Goal: Information Seeking & Learning: Find contact information

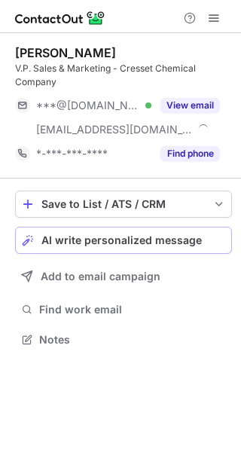
scroll to position [328, 241]
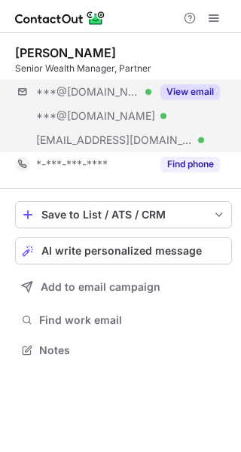
scroll to position [339, 241]
click at [199, 88] on button "View email" at bounding box center [189, 91] width 59 height 15
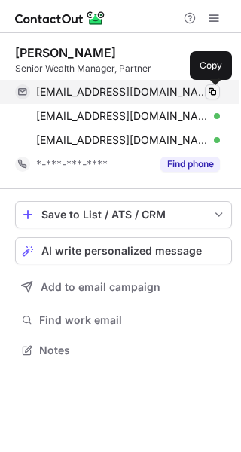
click at [213, 92] on span at bounding box center [212, 92] width 12 height 12
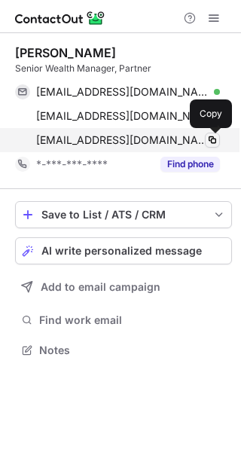
click at [215, 135] on span at bounding box center [212, 140] width 12 height 12
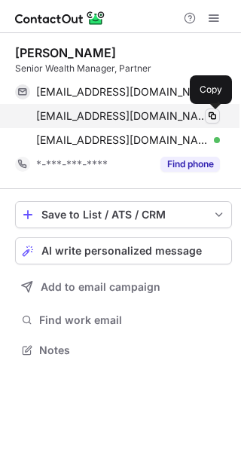
click at [212, 114] on span at bounding box center [212, 116] width 12 height 12
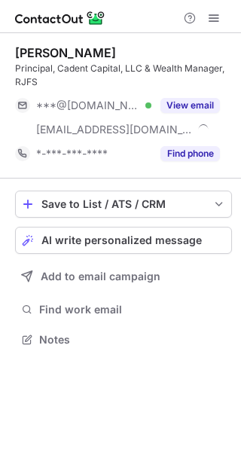
scroll to position [328, 241]
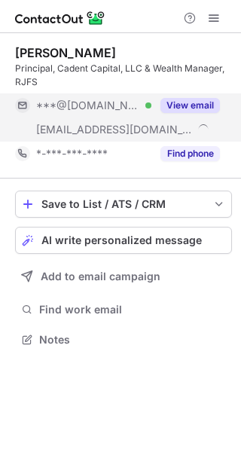
click at [193, 102] on button "View email" at bounding box center [189, 105] width 59 height 15
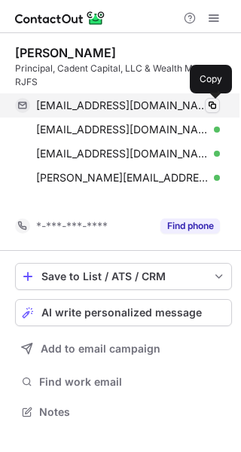
scroll to position [376, 241]
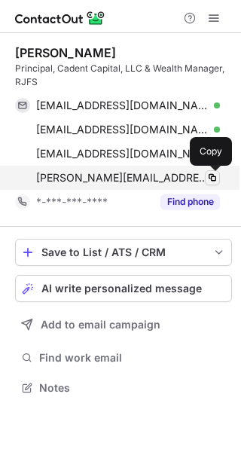
click at [214, 178] on span at bounding box center [212, 178] width 12 height 12
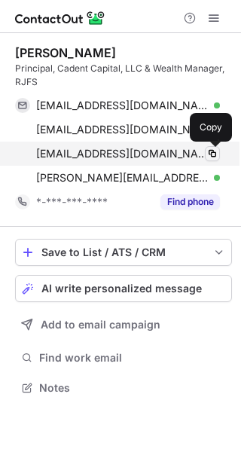
click at [212, 150] on span at bounding box center [212, 154] width 12 height 12
